Goal: Task Accomplishment & Management: Use online tool/utility

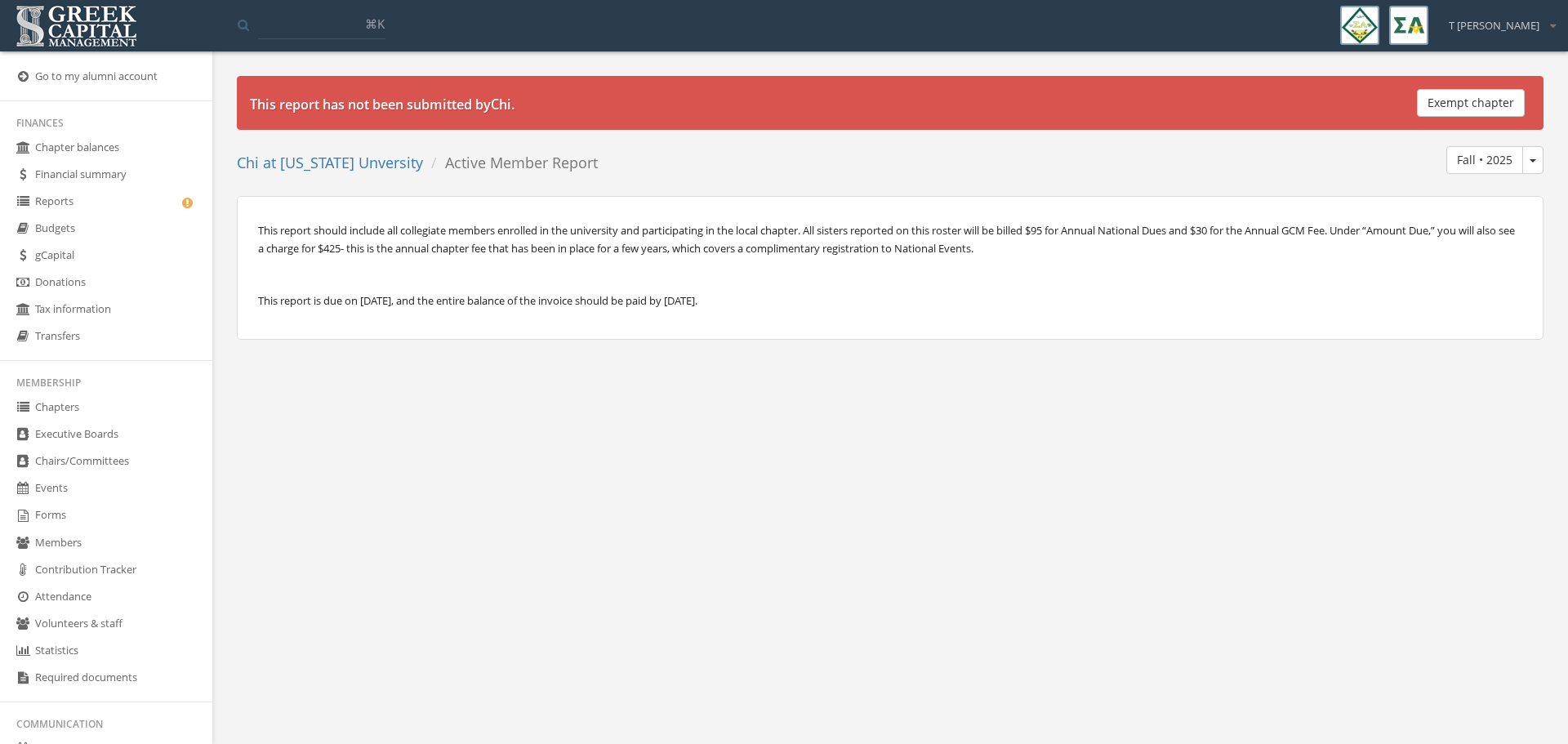
click at [67, 193] on link "Reports" at bounding box center [106, 202] width 212 height 27
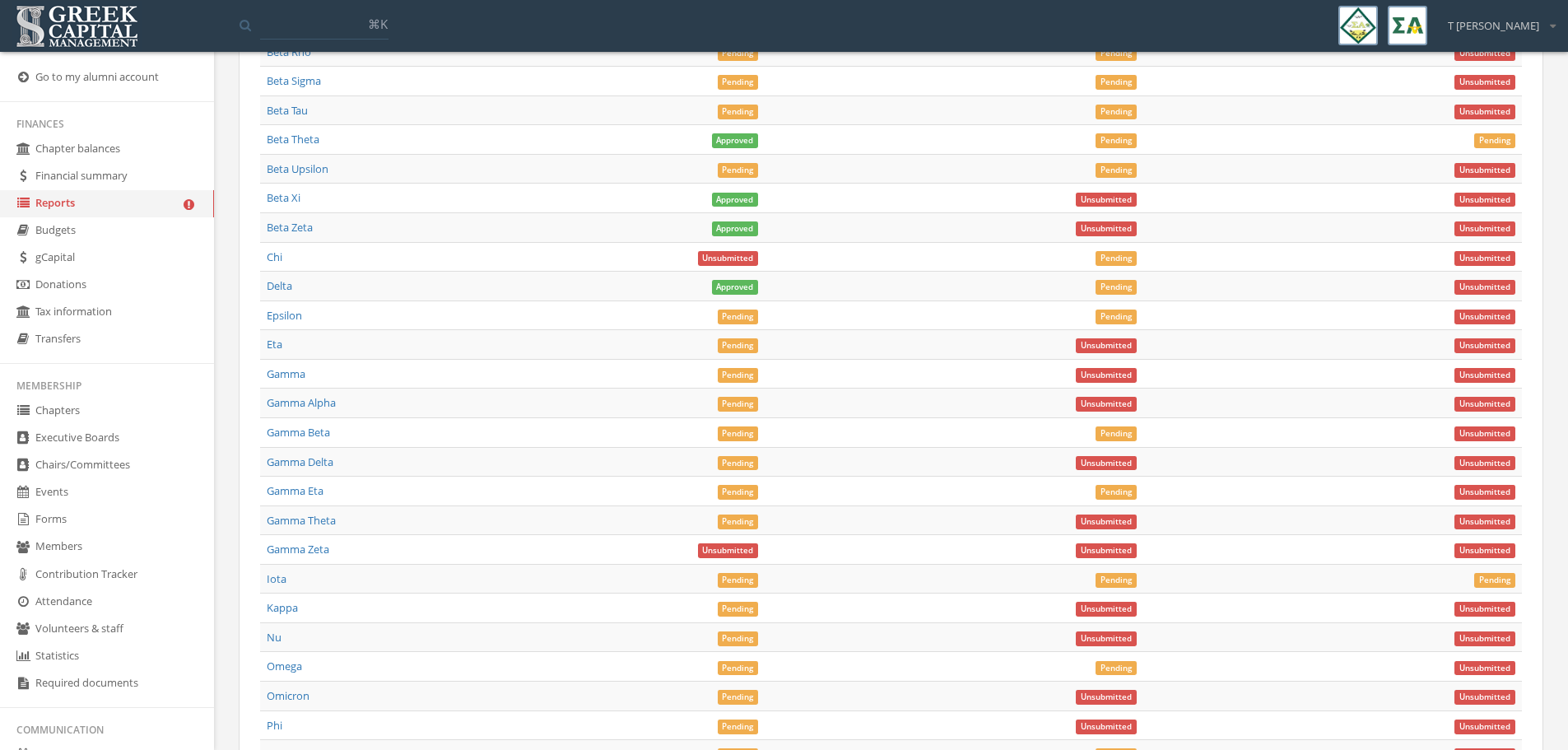
scroll to position [6231, 0]
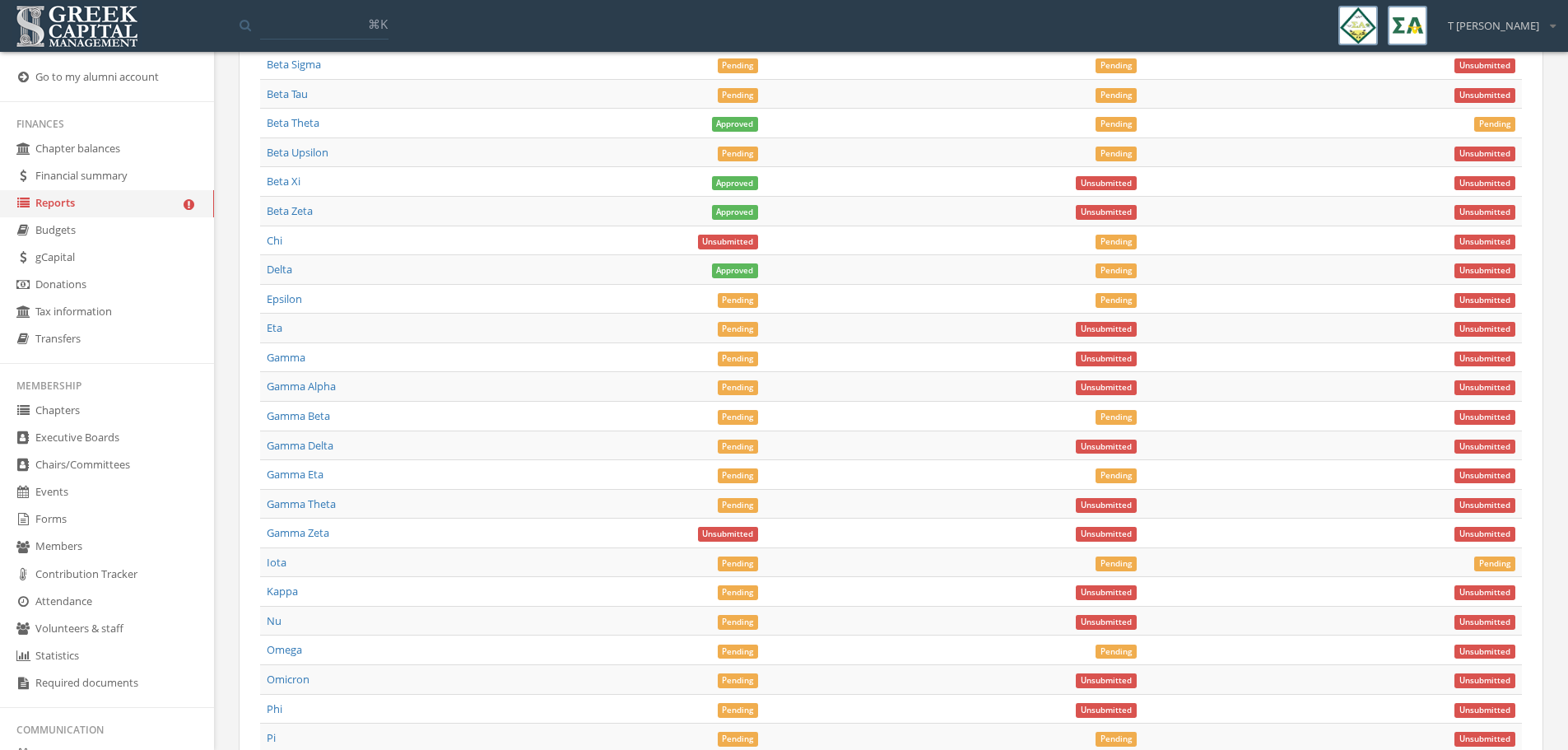
click at [726, 410] on span "Pending" at bounding box center [738, 418] width 41 height 15
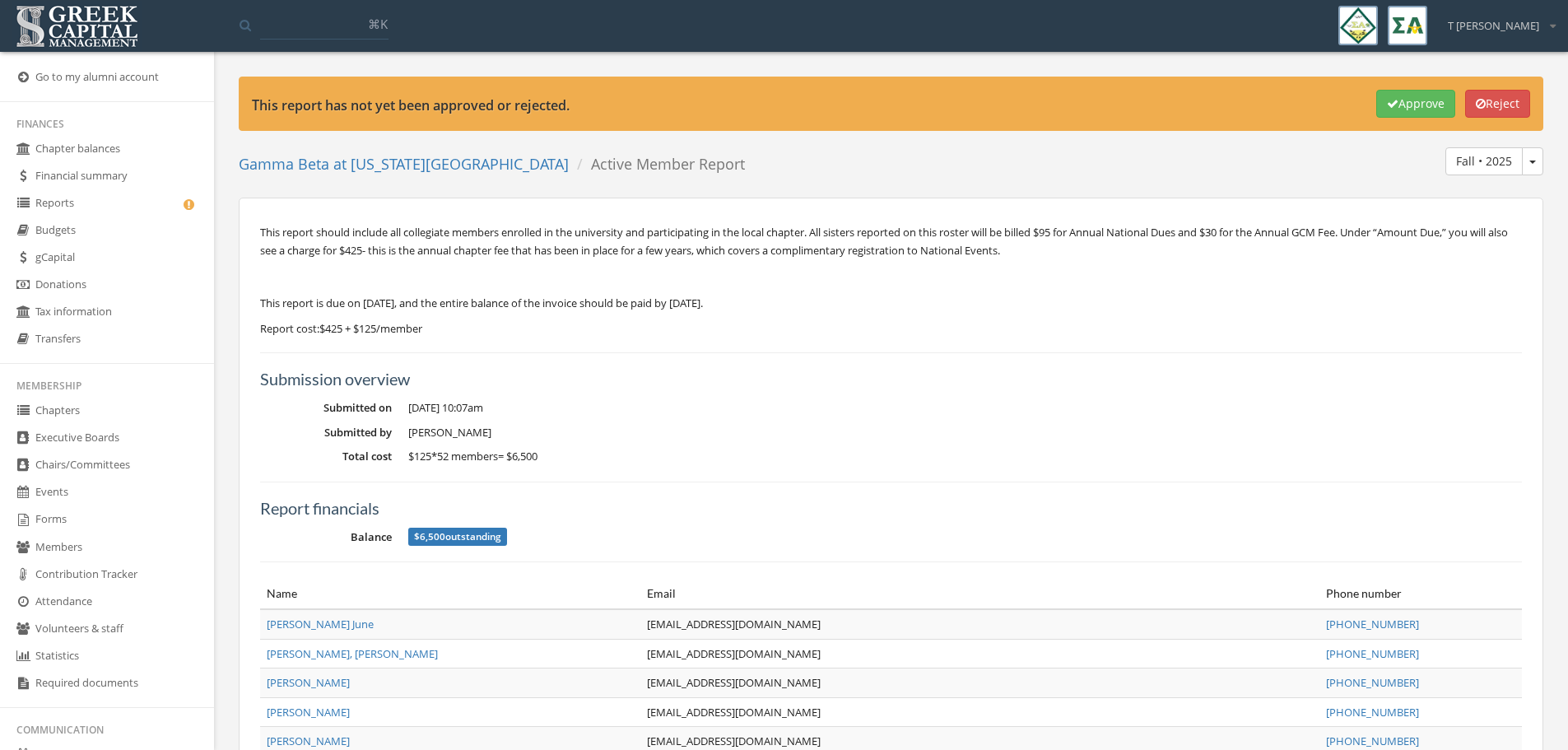
click at [1389, 103] on button "Approve" at bounding box center [1416, 104] width 79 height 28
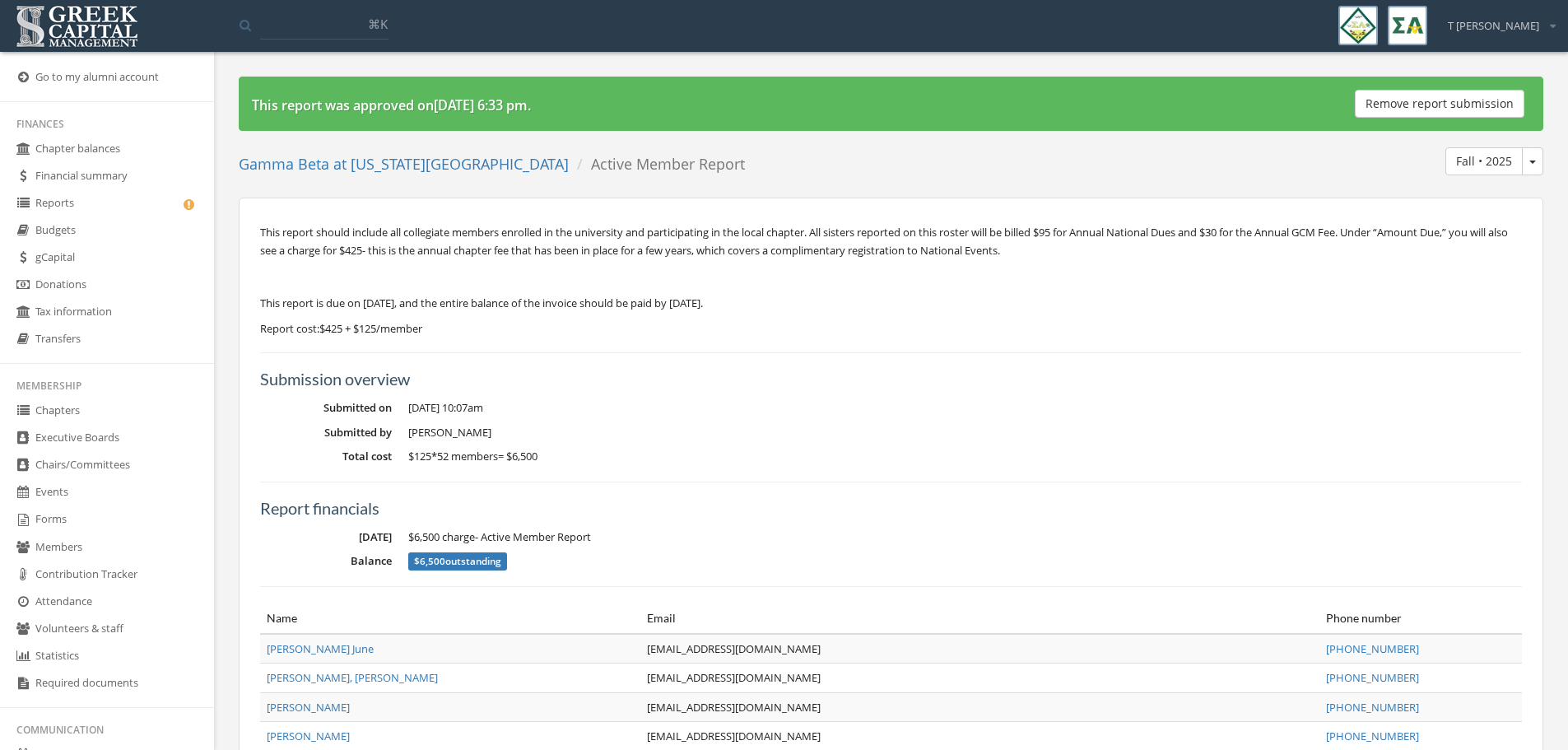
click at [74, 203] on link "Reports" at bounding box center [107, 203] width 214 height 27
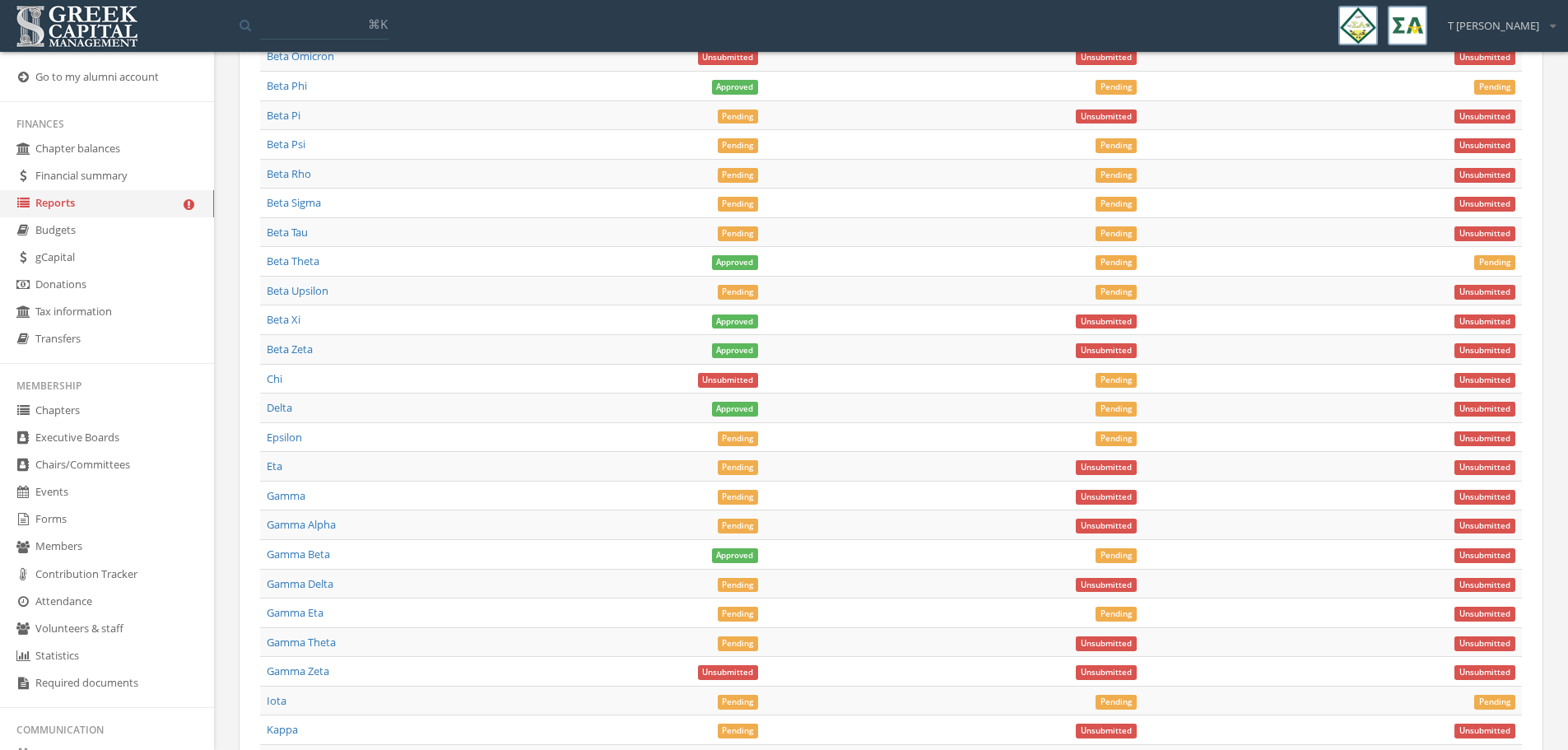
scroll to position [6055, 0]
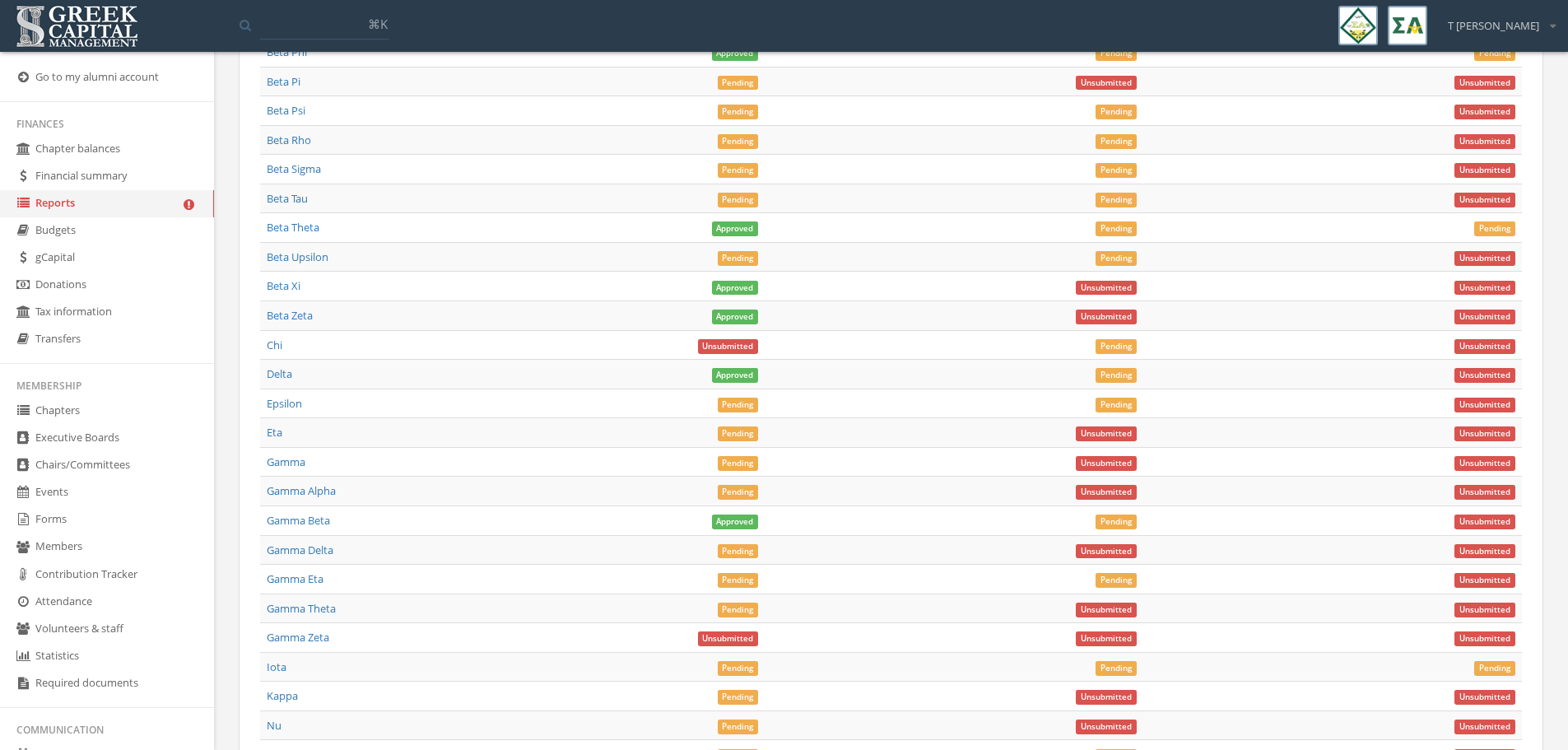
click at [743, 495] on span "Pending" at bounding box center [738, 493] width 41 height 15
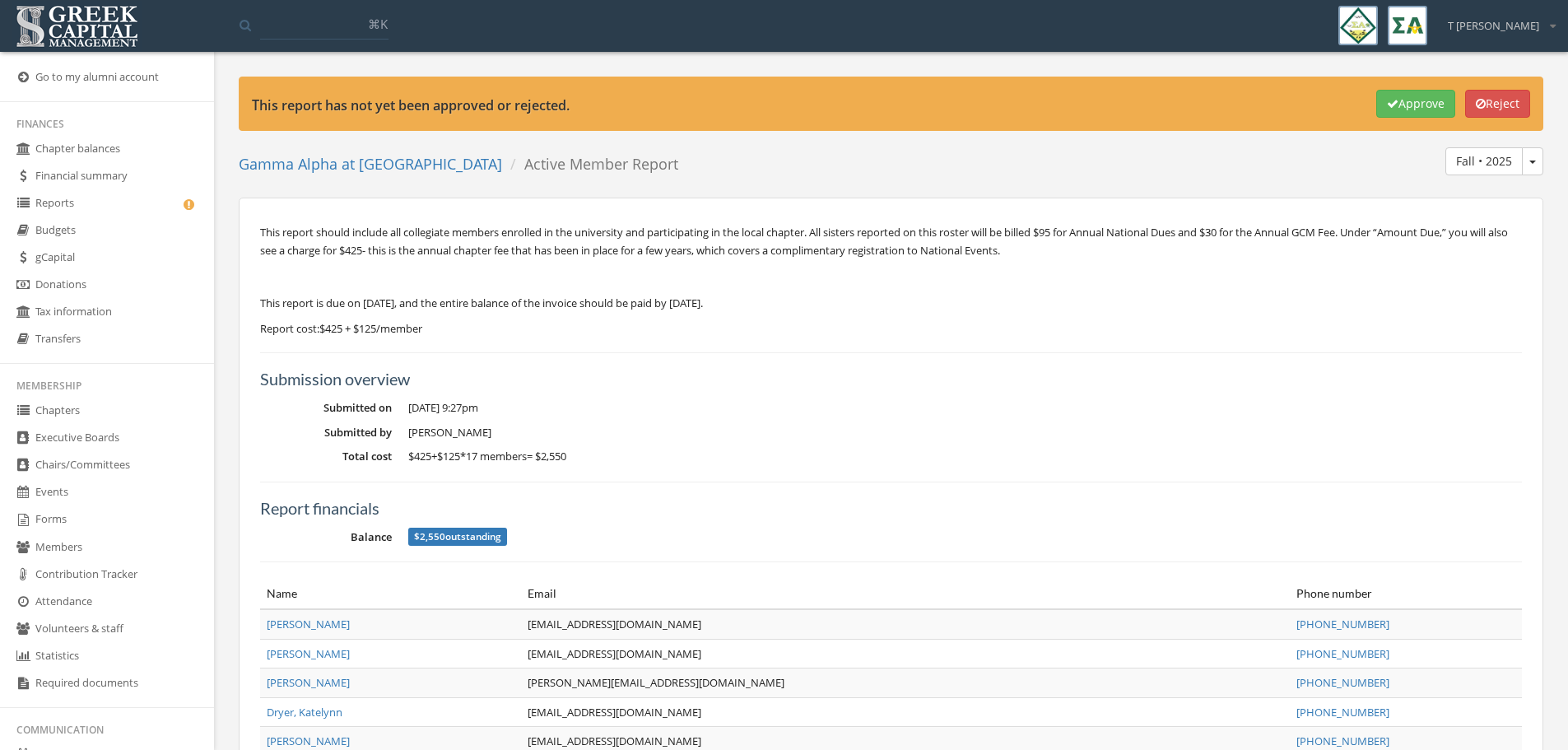
click at [1404, 105] on button "Approve" at bounding box center [1416, 104] width 79 height 28
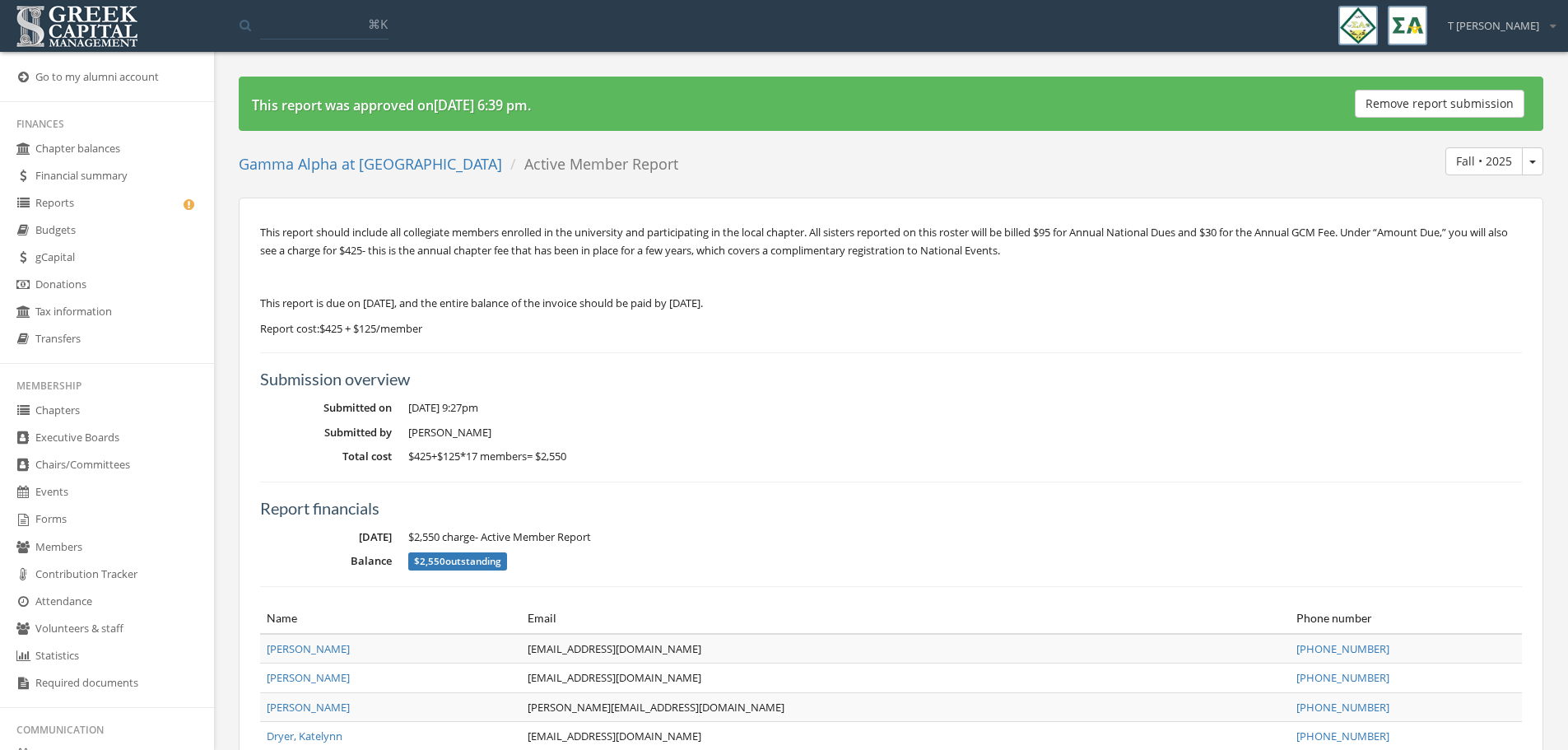
click at [79, 198] on link "Reports" at bounding box center [107, 203] width 214 height 27
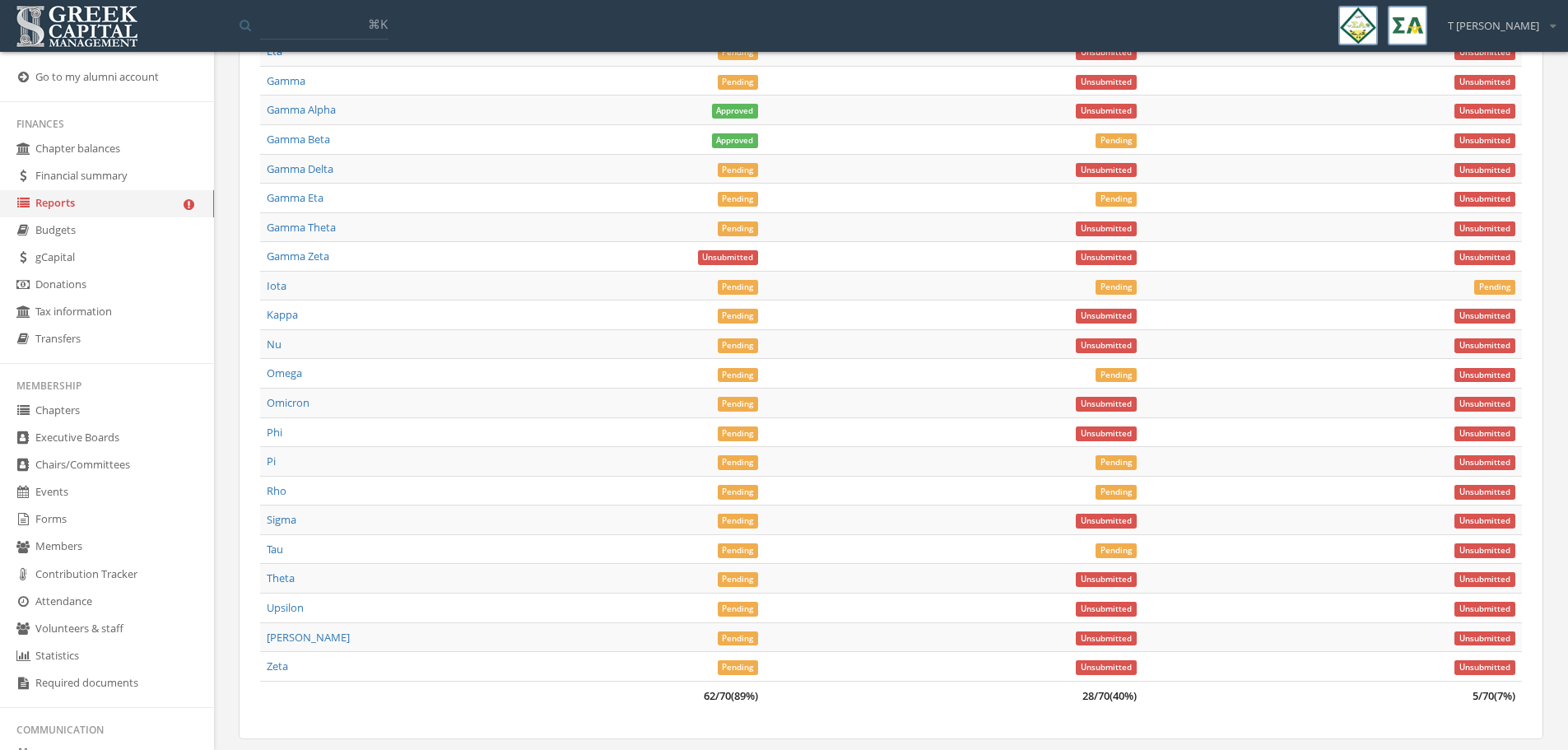
scroll to position [6359, 0]
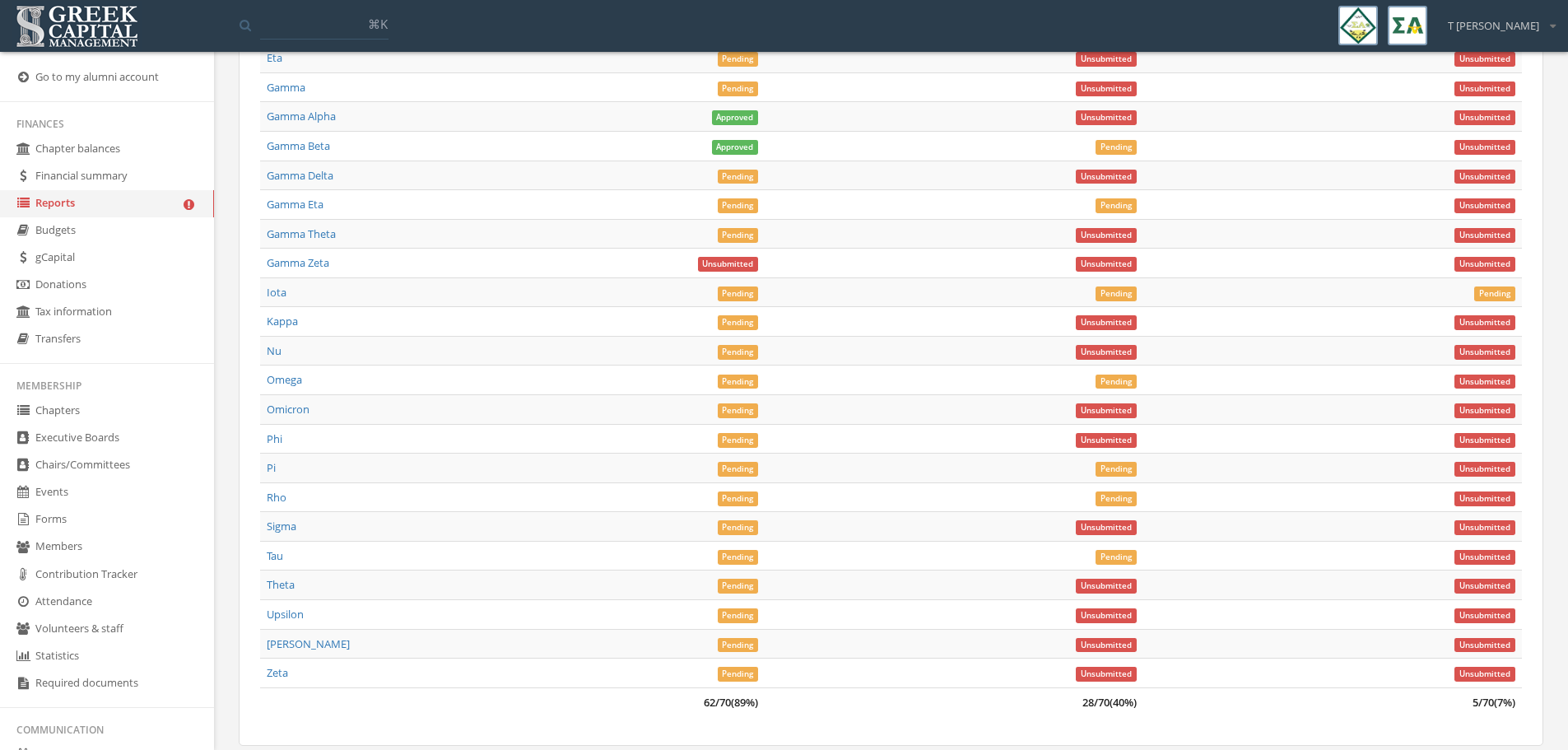
click at [729, 208] on span "Pending" at bounding box center [738, 206] width 41 height 15
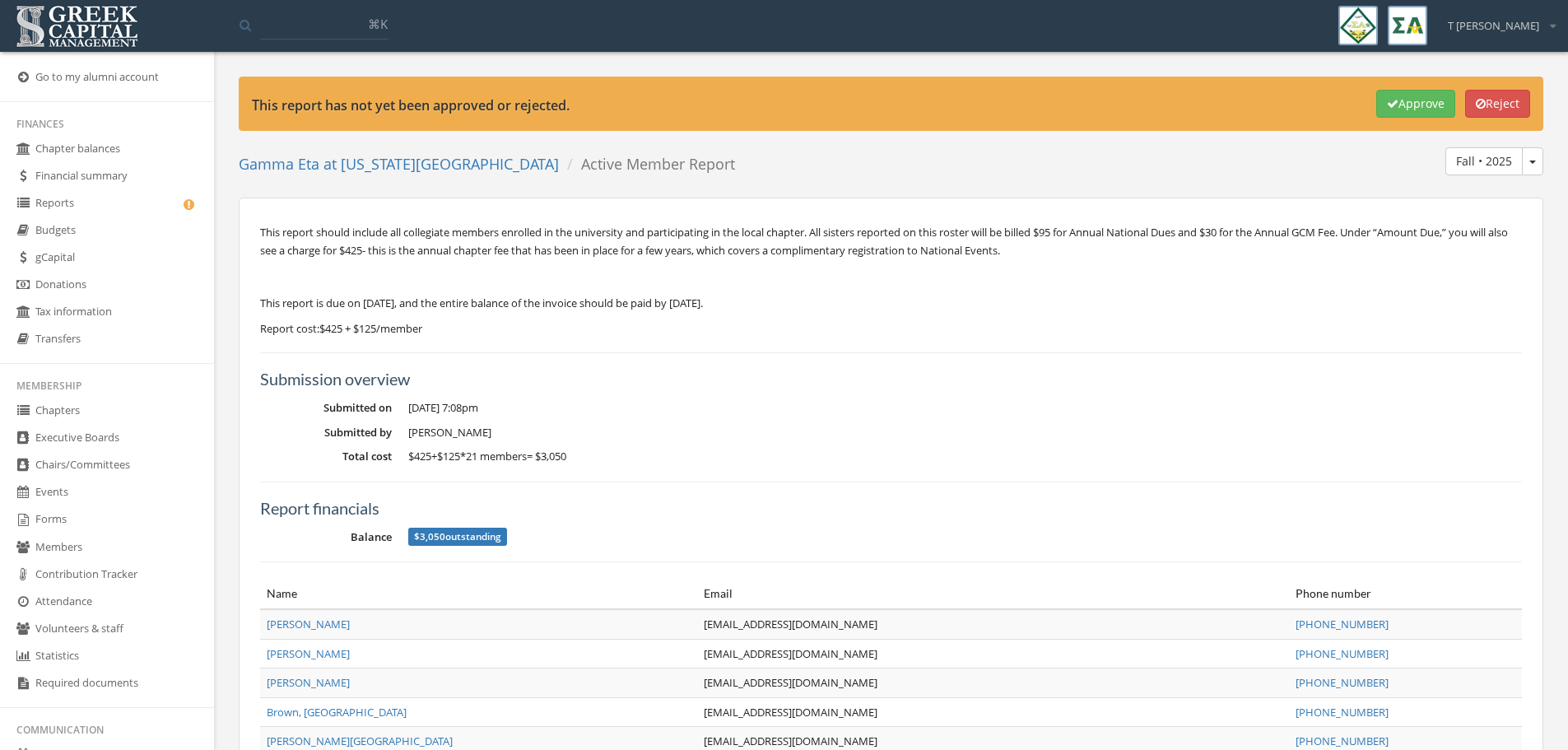
click at [1418, 103] on button "Approve" at bounding box center [1416, 104] width 79 height 28
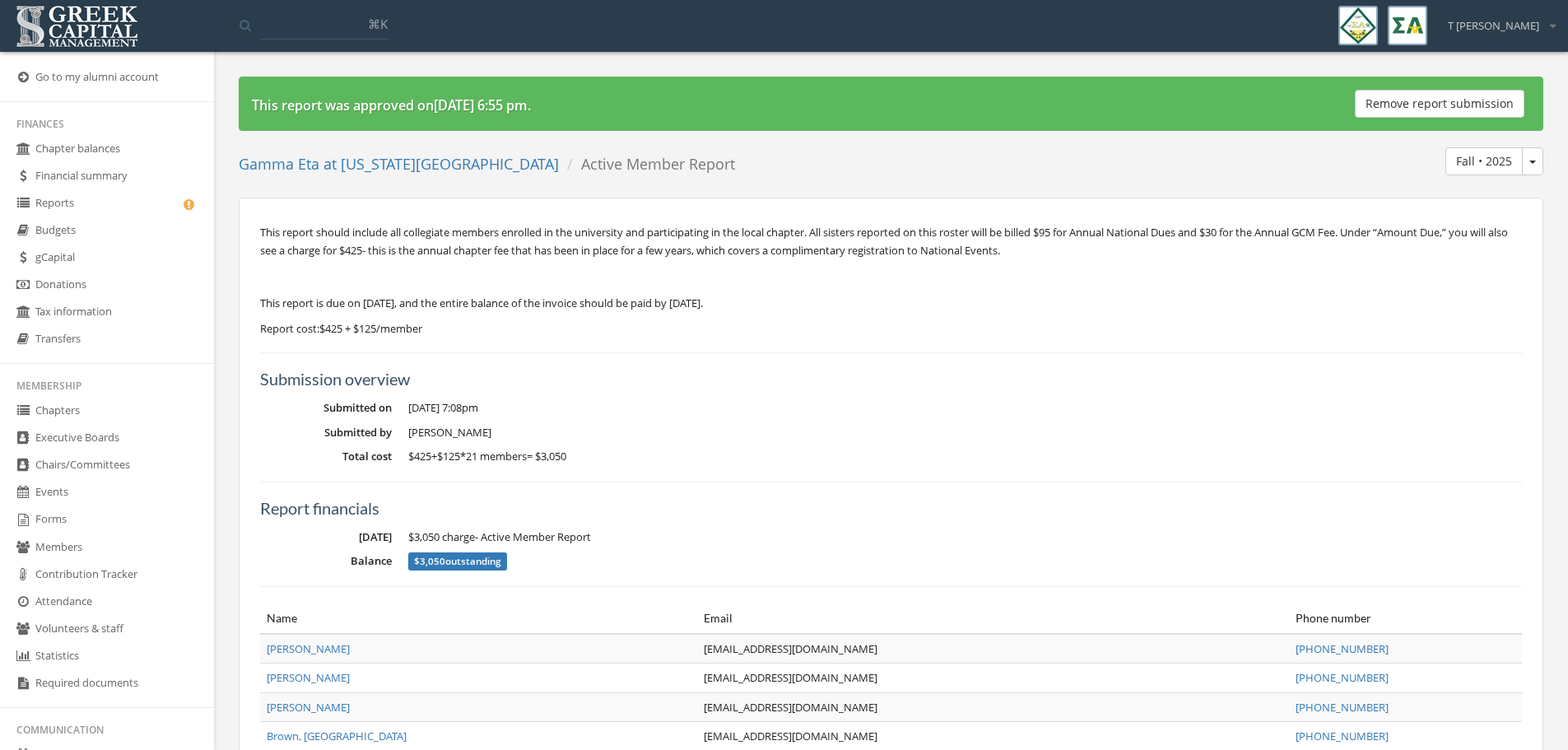
click at [79, 213] on link "Reports" at bounding box center [107, 203] width 214 height 27
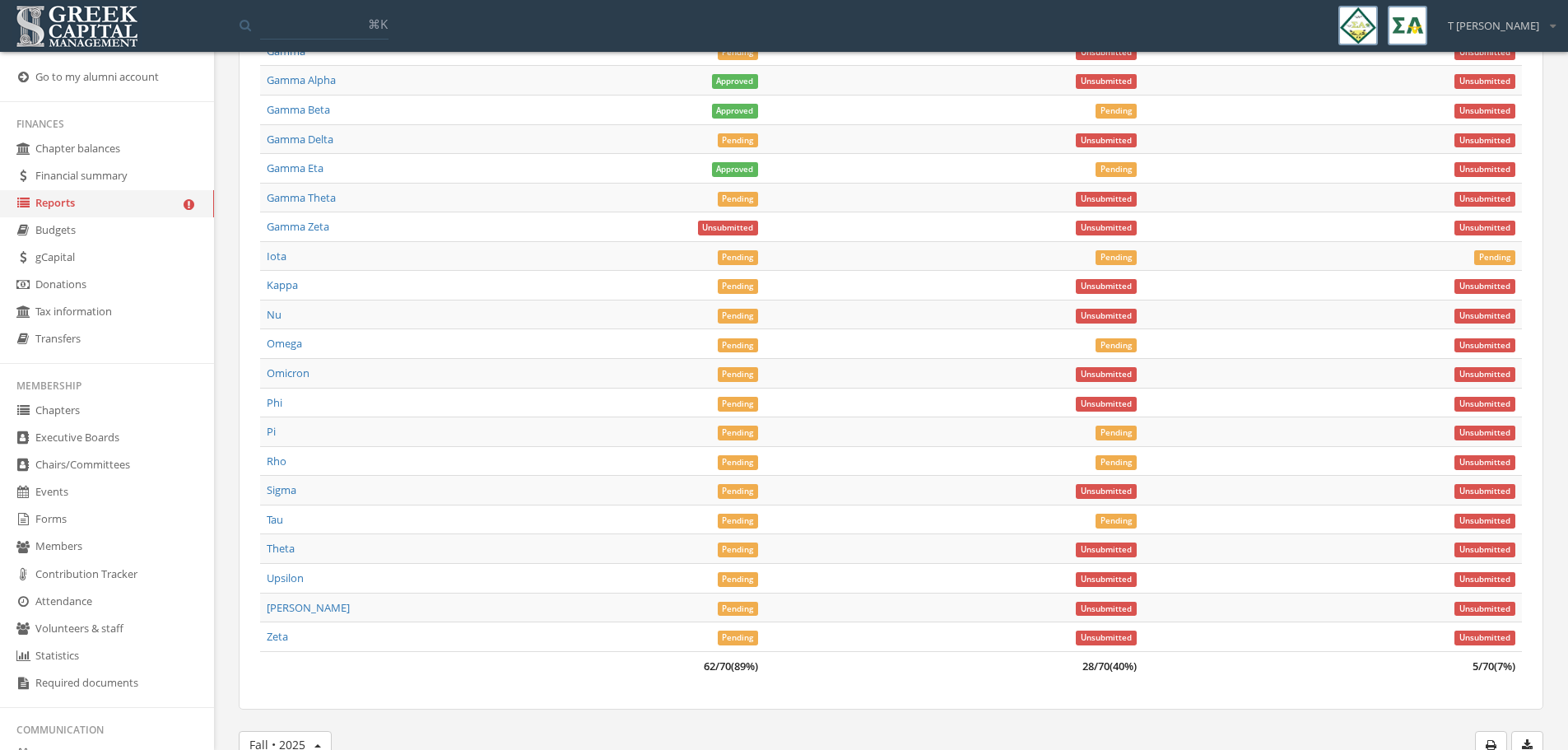
scroll to position [6350, 0]
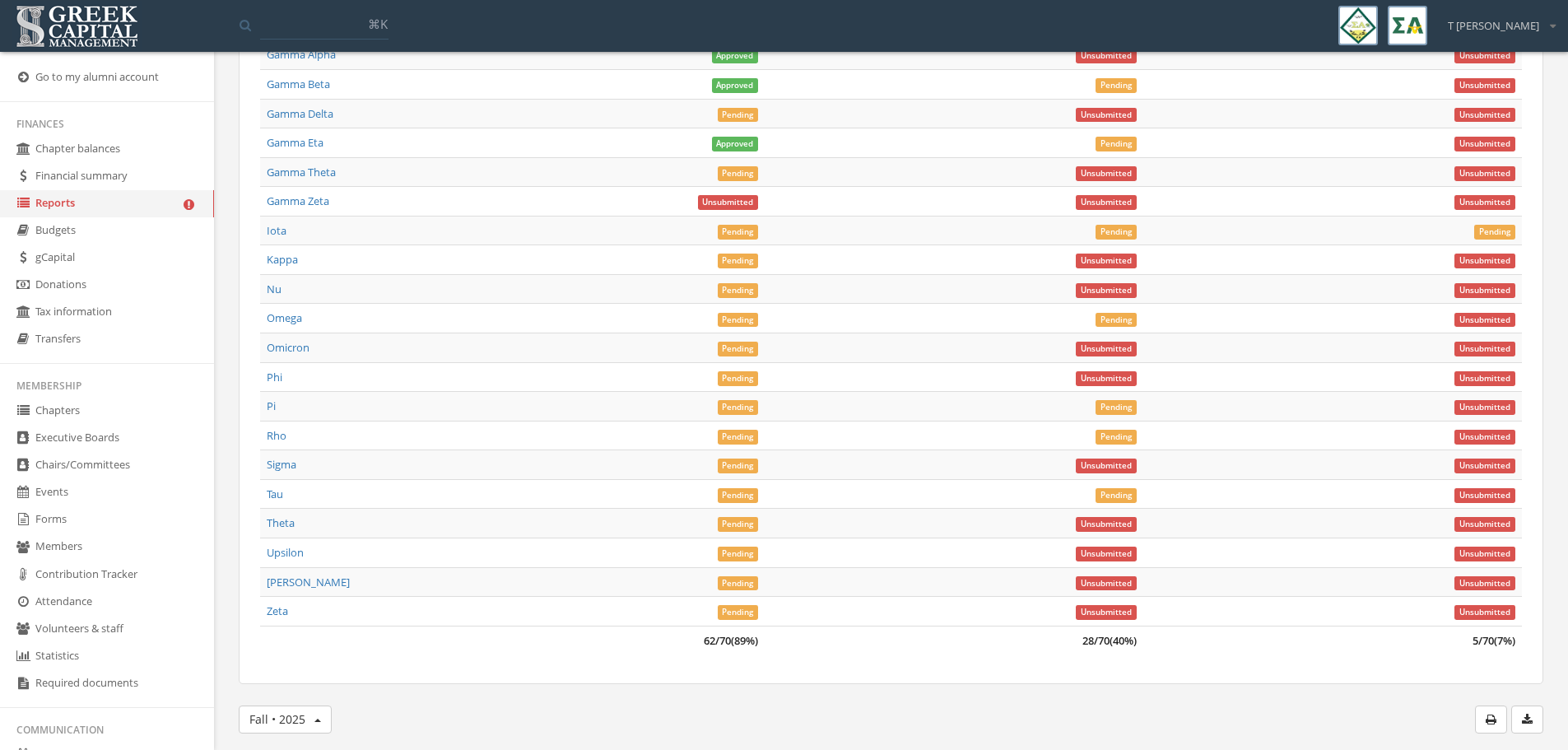
click at [727, 170] on span "Pending" at bounding box center [738, 174] width 41 height 15
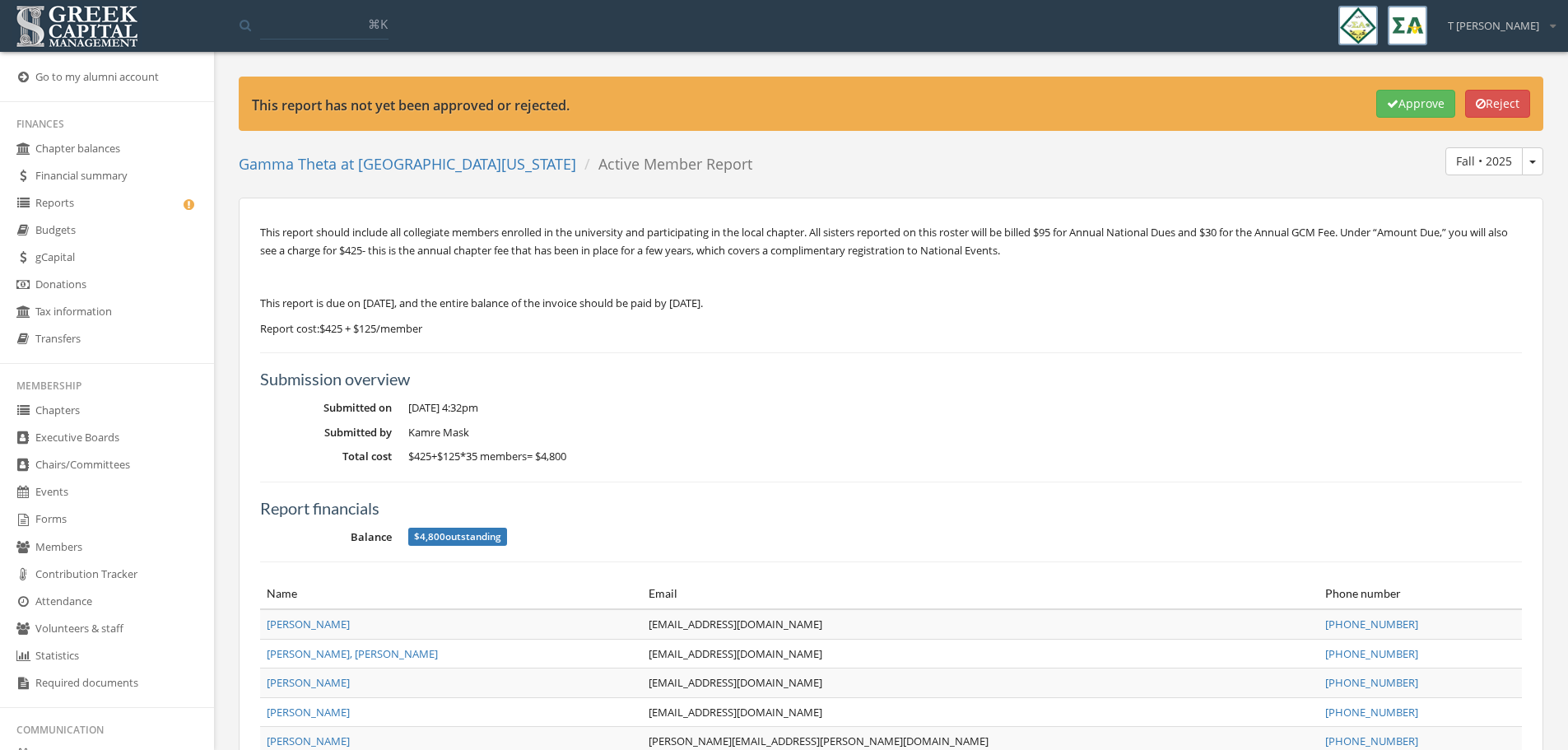
click at [1389, 97] on button "Approve" at bounding box center [1416, 104] width 79 height 28
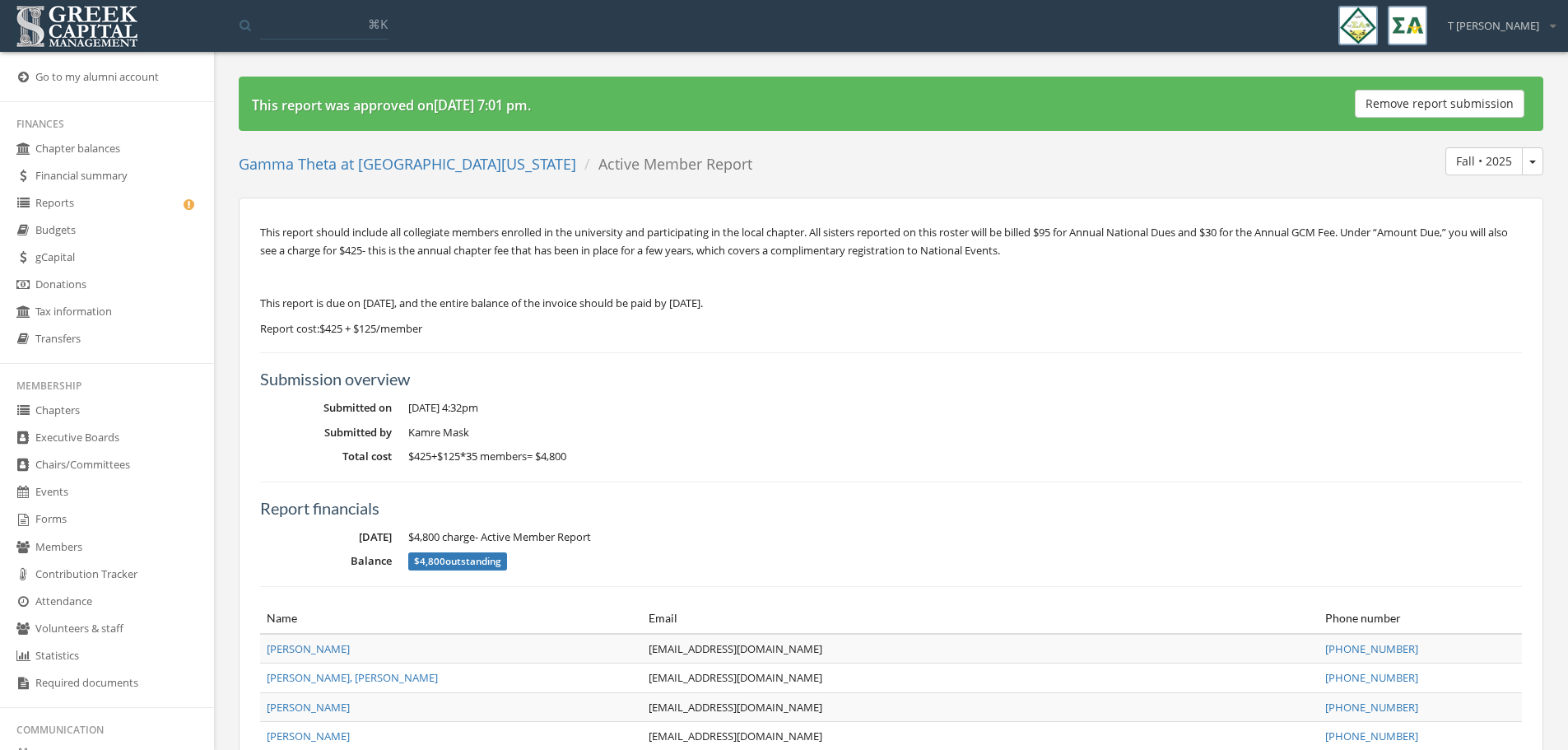
click at [49, 200] on link "Reports" at bounding box center [107, 203] width 214 height 27
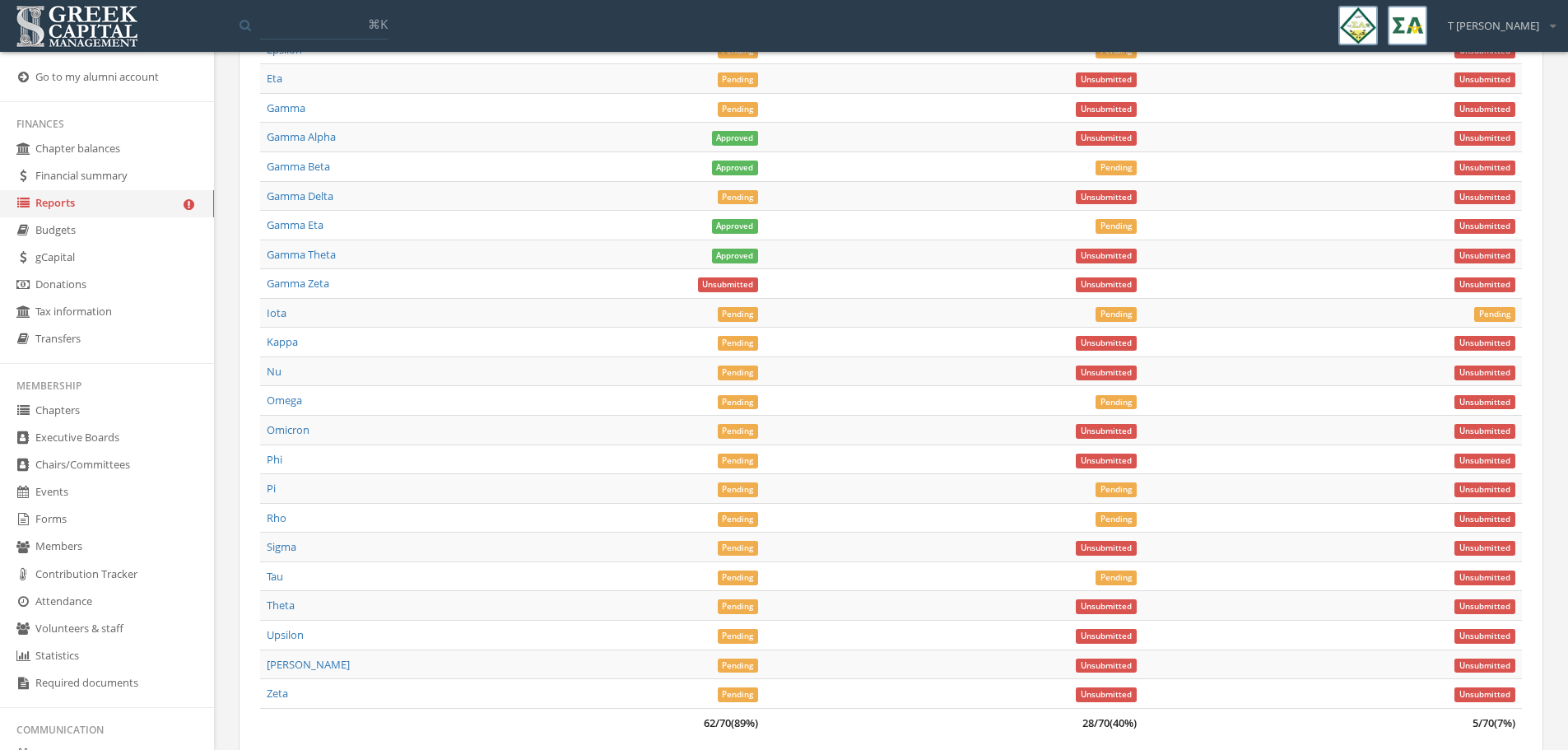
scroll to position [6279, 0]
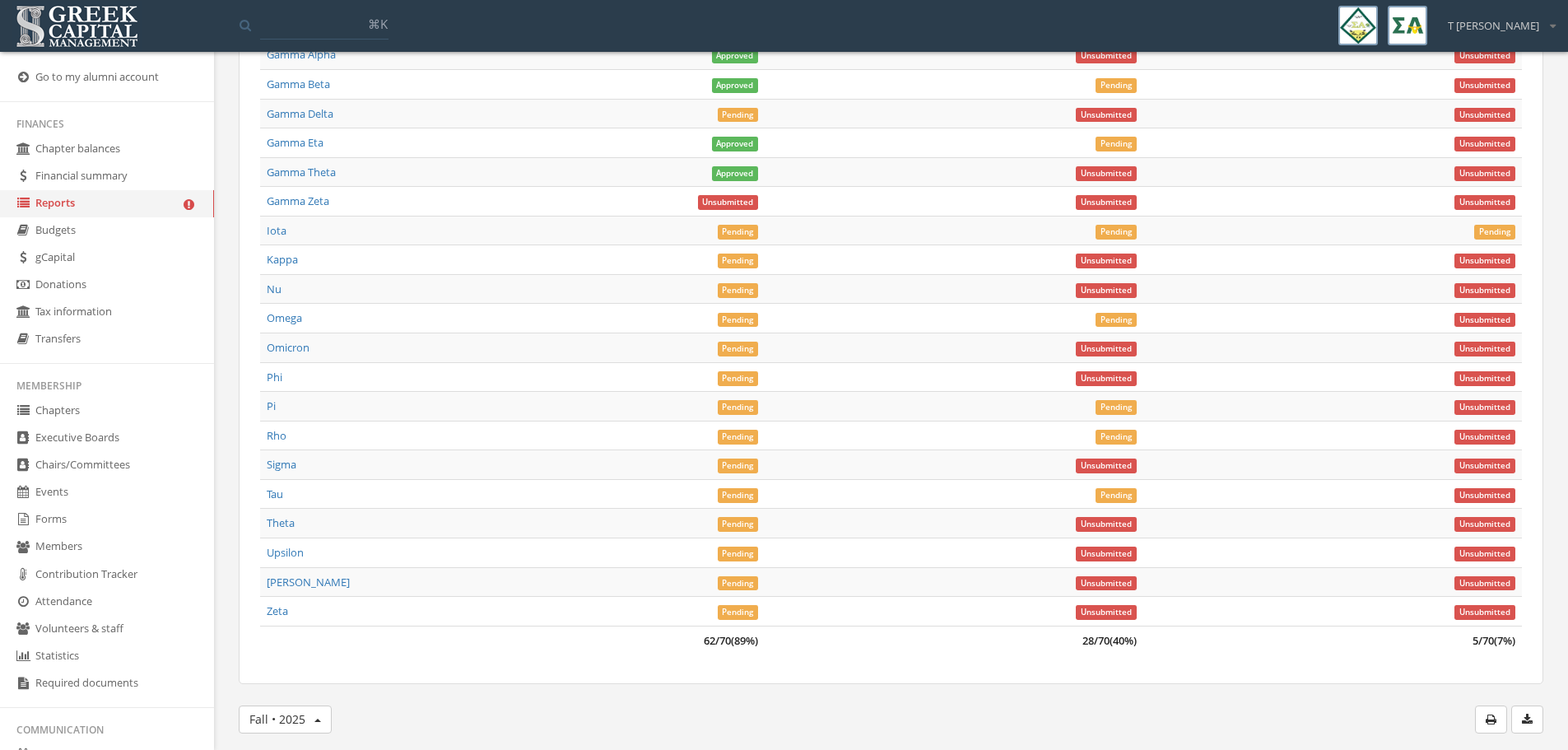
click at [733, 259] on span "Pending" at bounding box center [738, 261] width 41 height 15
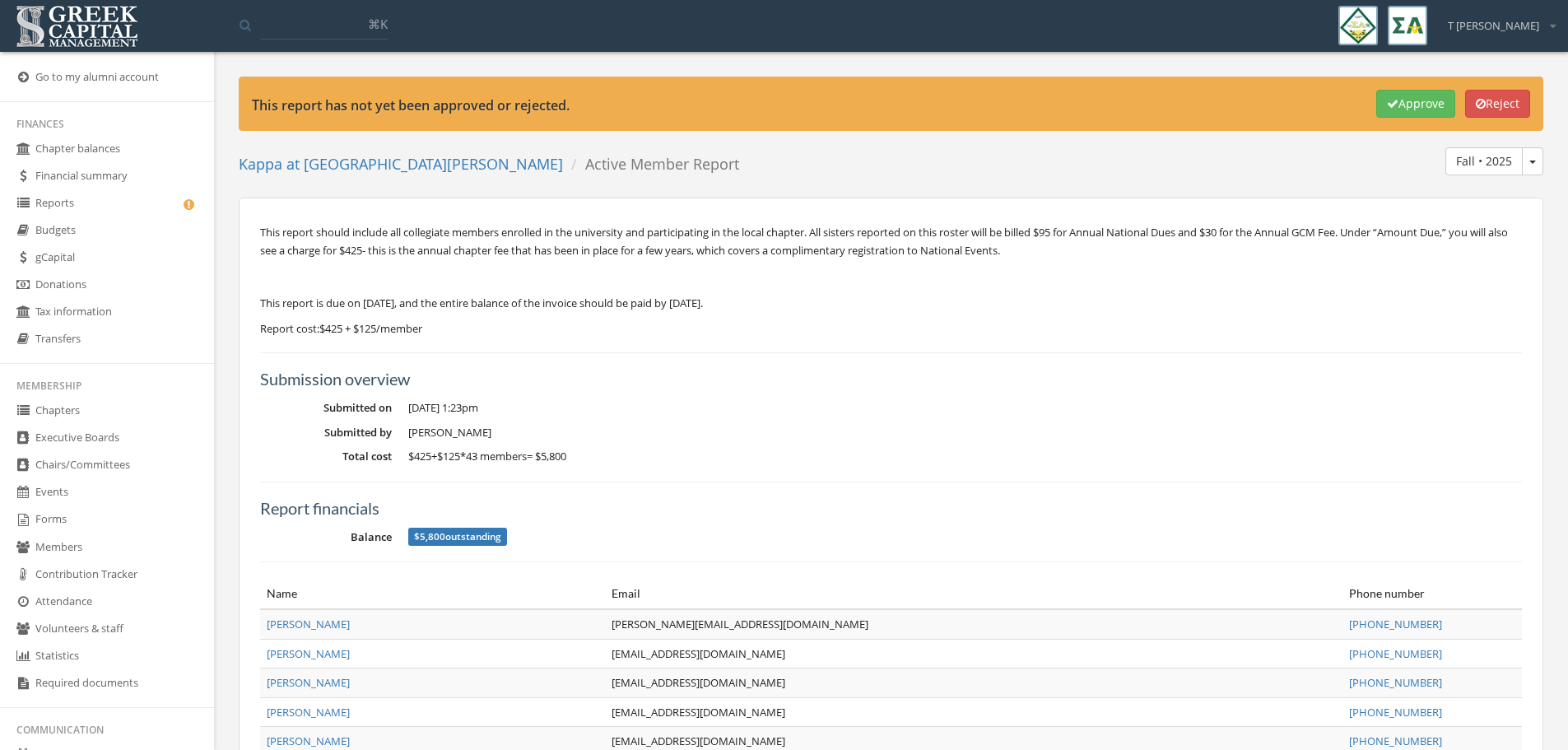
click at [1416, 109] on button "Approve" at bounding box center [1416, 104] width 79 height 28
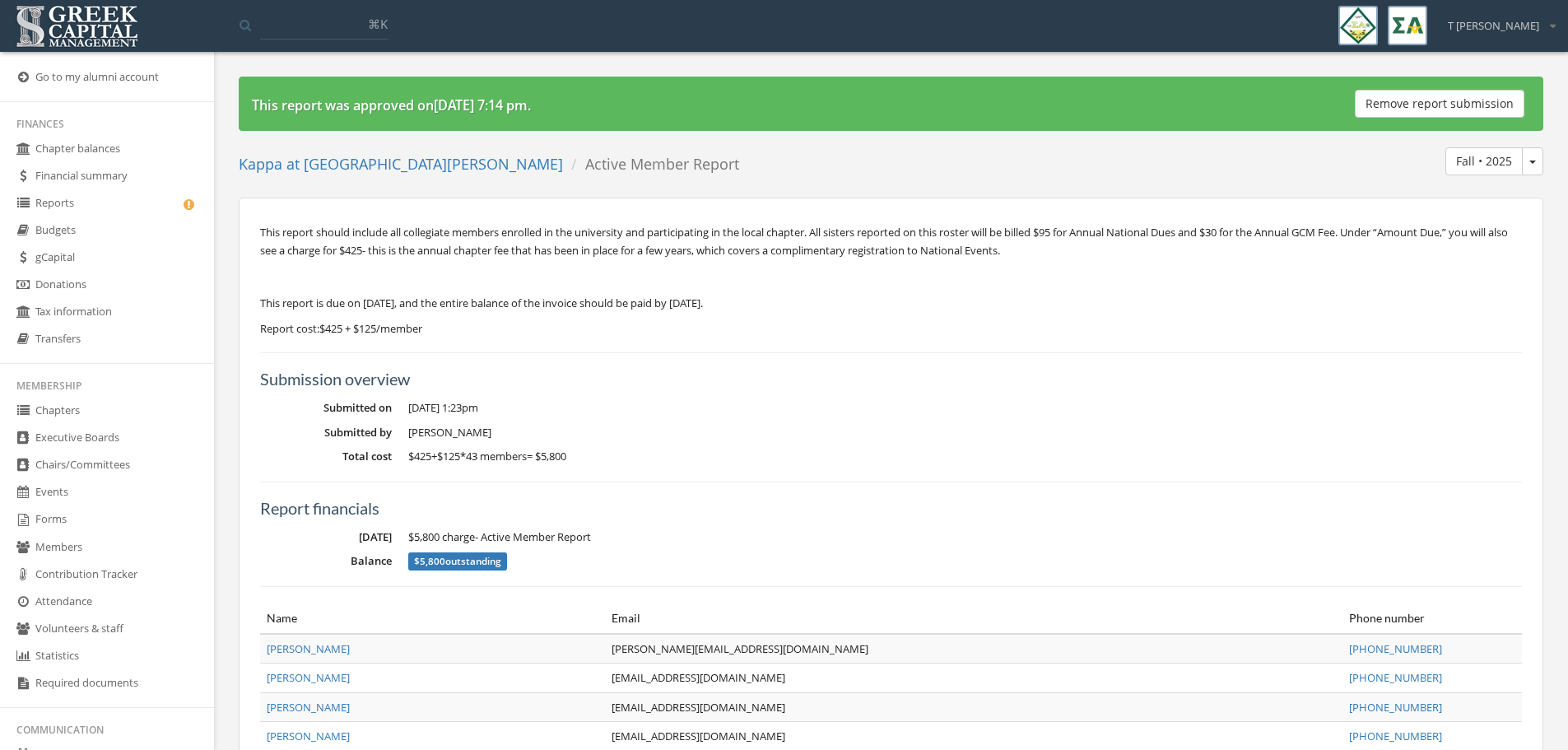
click at [62, 205] on link "Reports" at bounding box center [107, 203] width 214 height 27
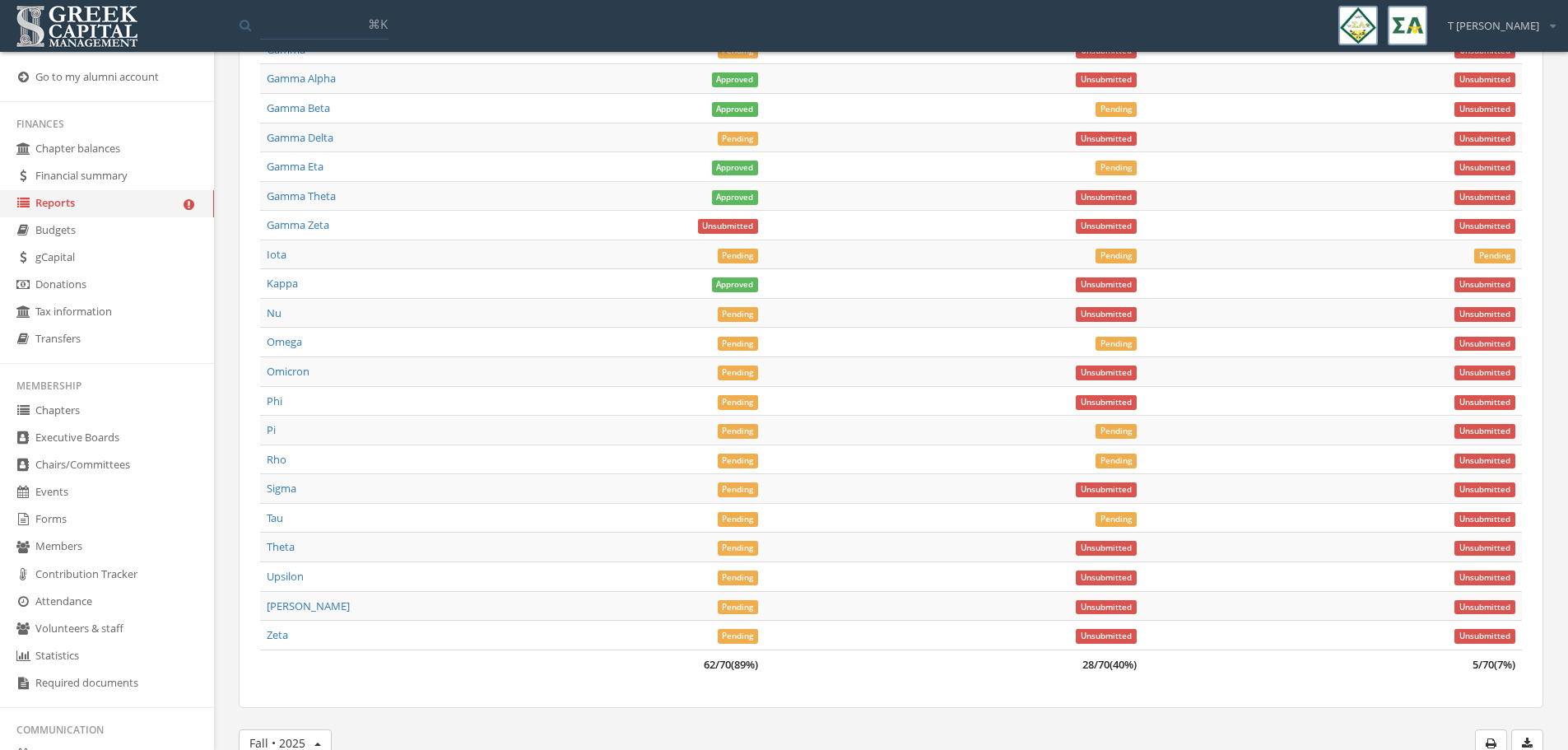
scroll to position [6208, 0]
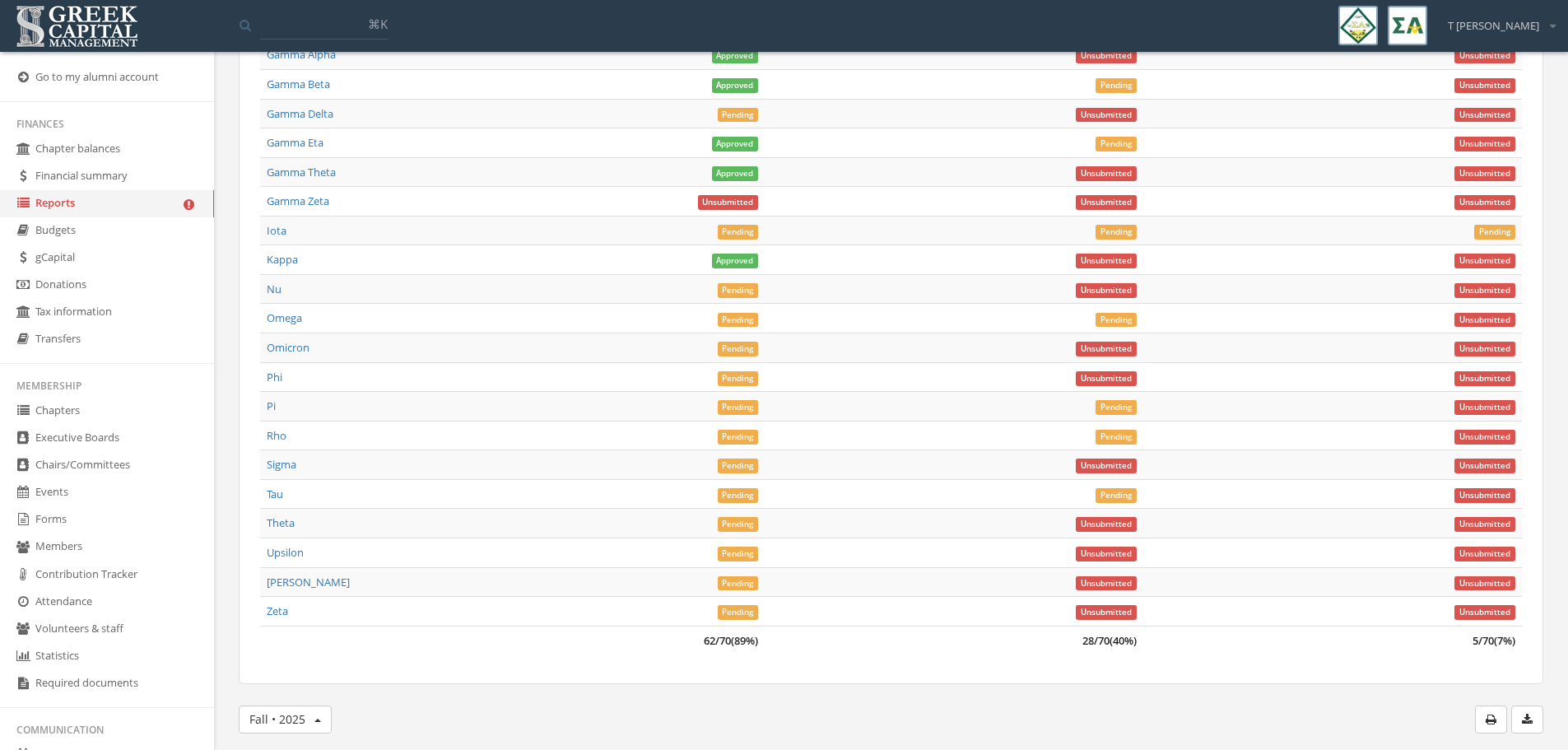
click at [753, 353] on span "Pending" at bounding box center [738, 349] width 41 height 15
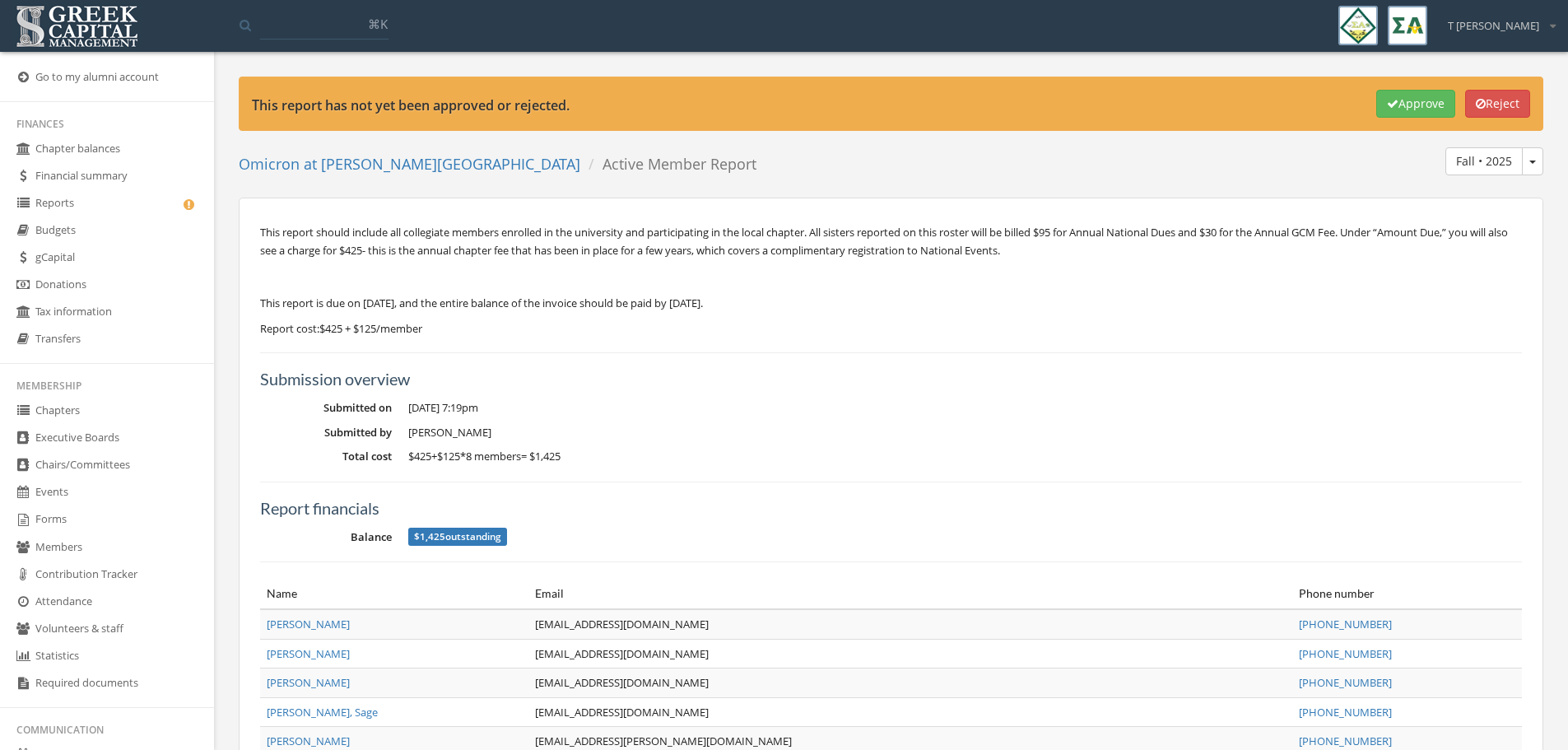
click at [1396, 101] on button "Approve" at bounding box center [1416, 104] width 79 height 28
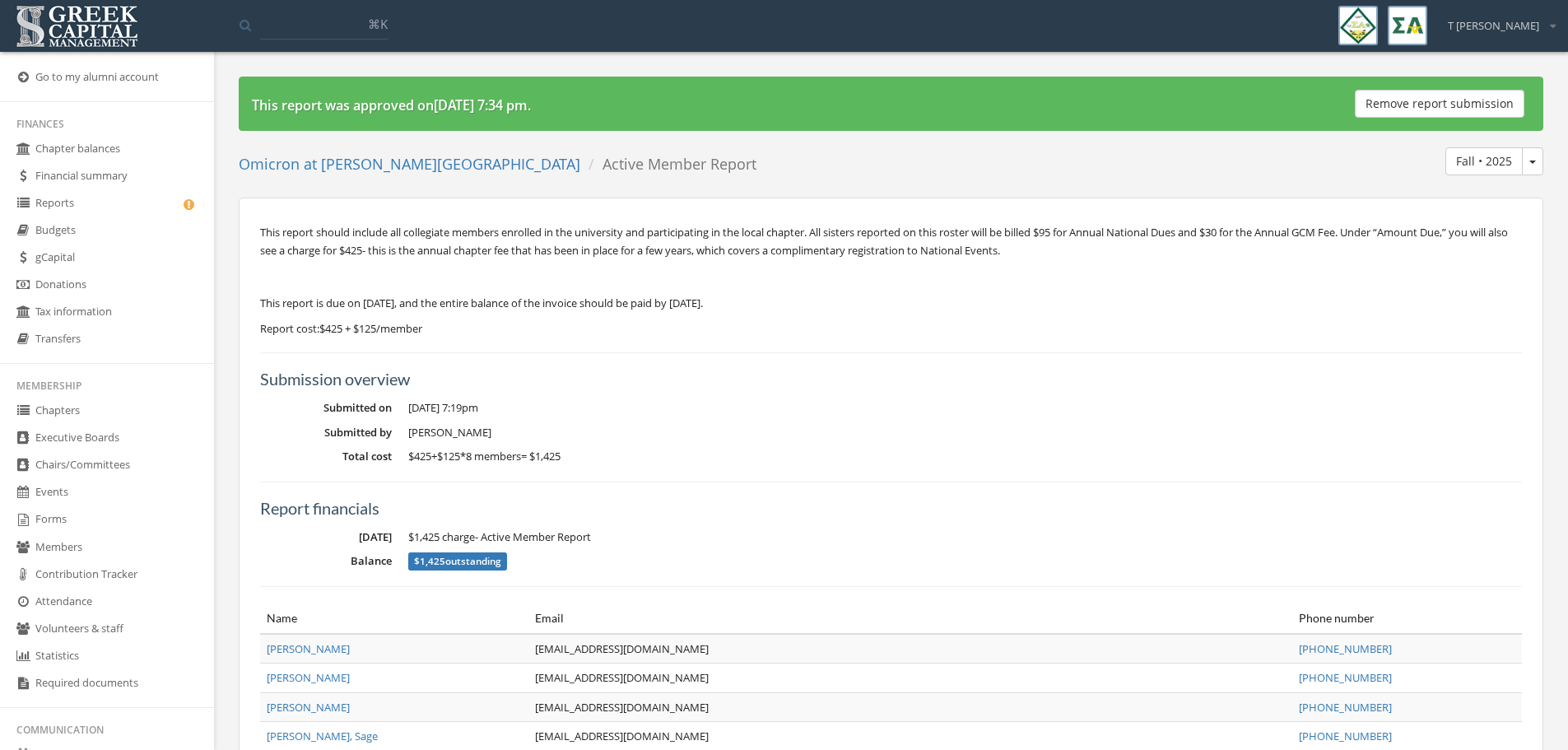
click at [64, 200] on link "Reports" at bounding box center [107, 203] width 214 height 27
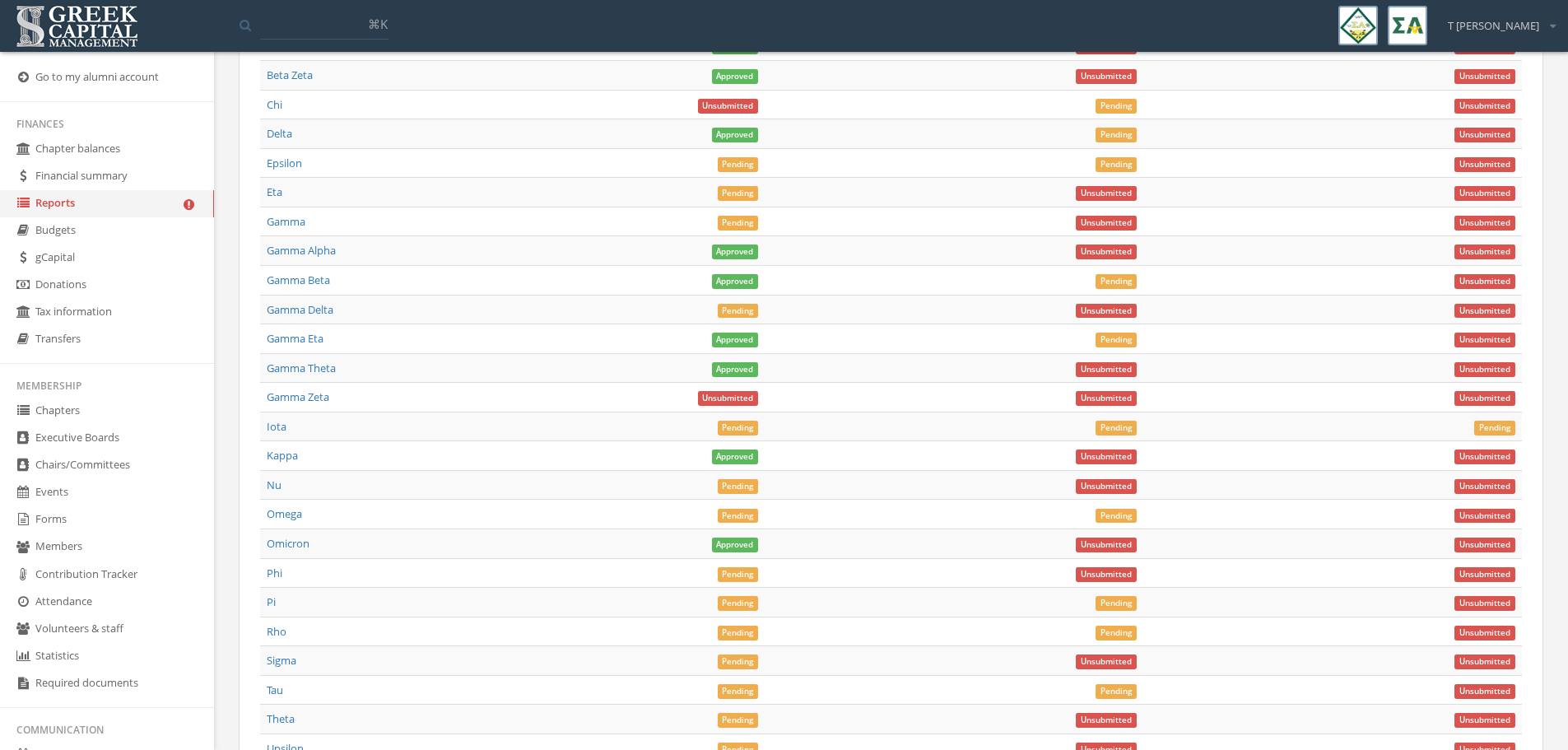
scroll to position [6137, 0]
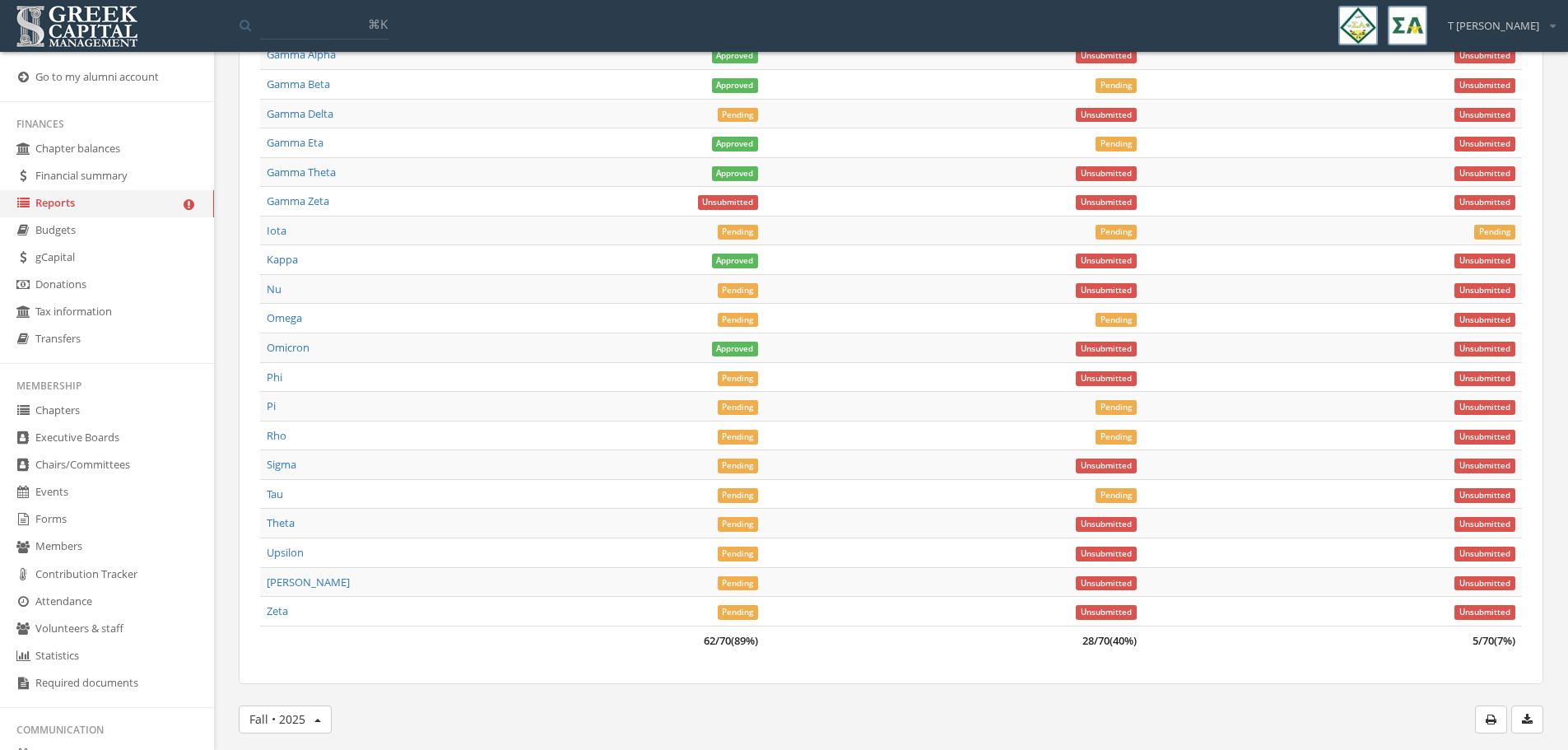
click at [737, 382] on span "Pending" at bounding box center [738, 379] width 41 height 15
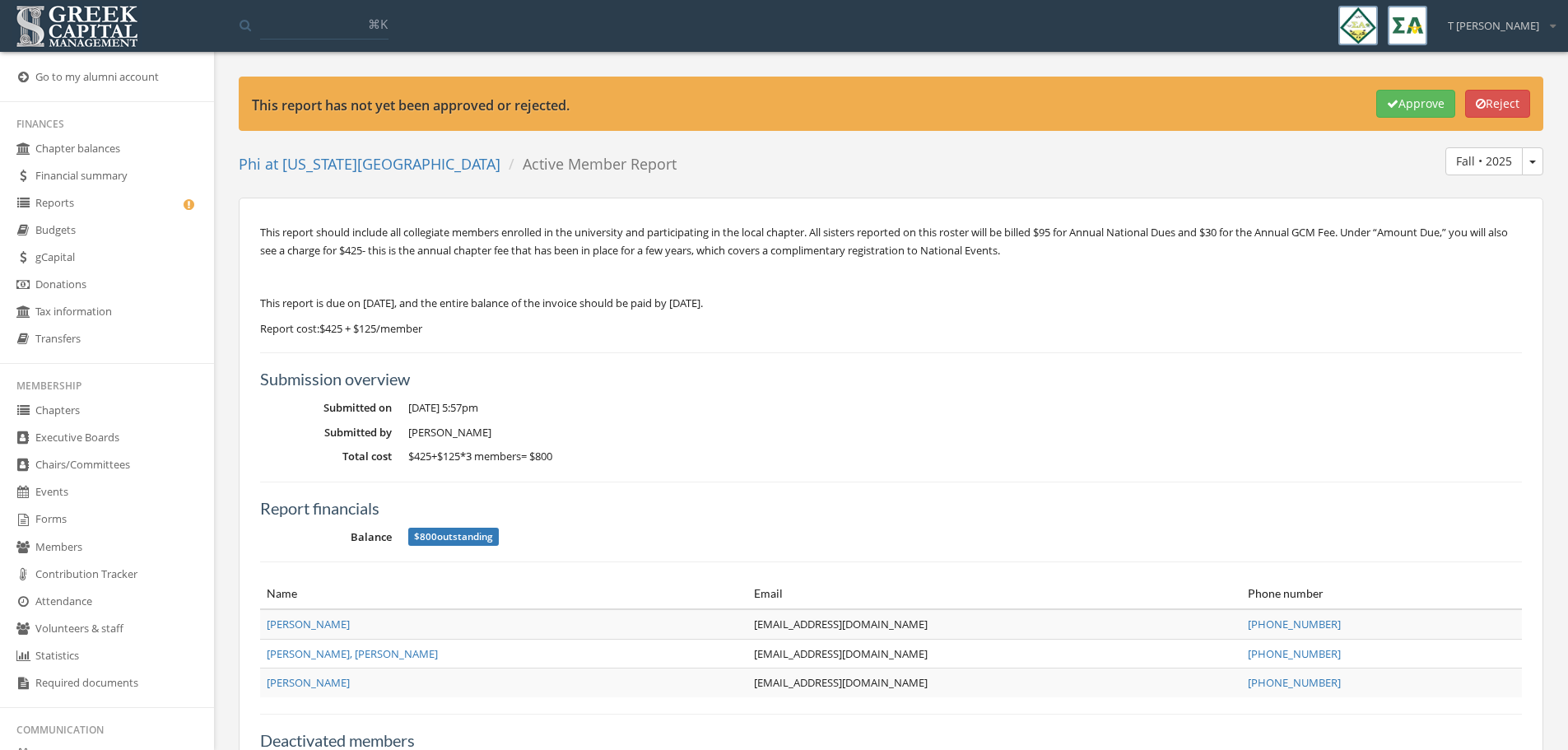
click at [1399, 106] on button "Approve" at bounding box center [1416, 104] width 79 height 28
